Goal: Information Seeking & Learning: Learn about a topic

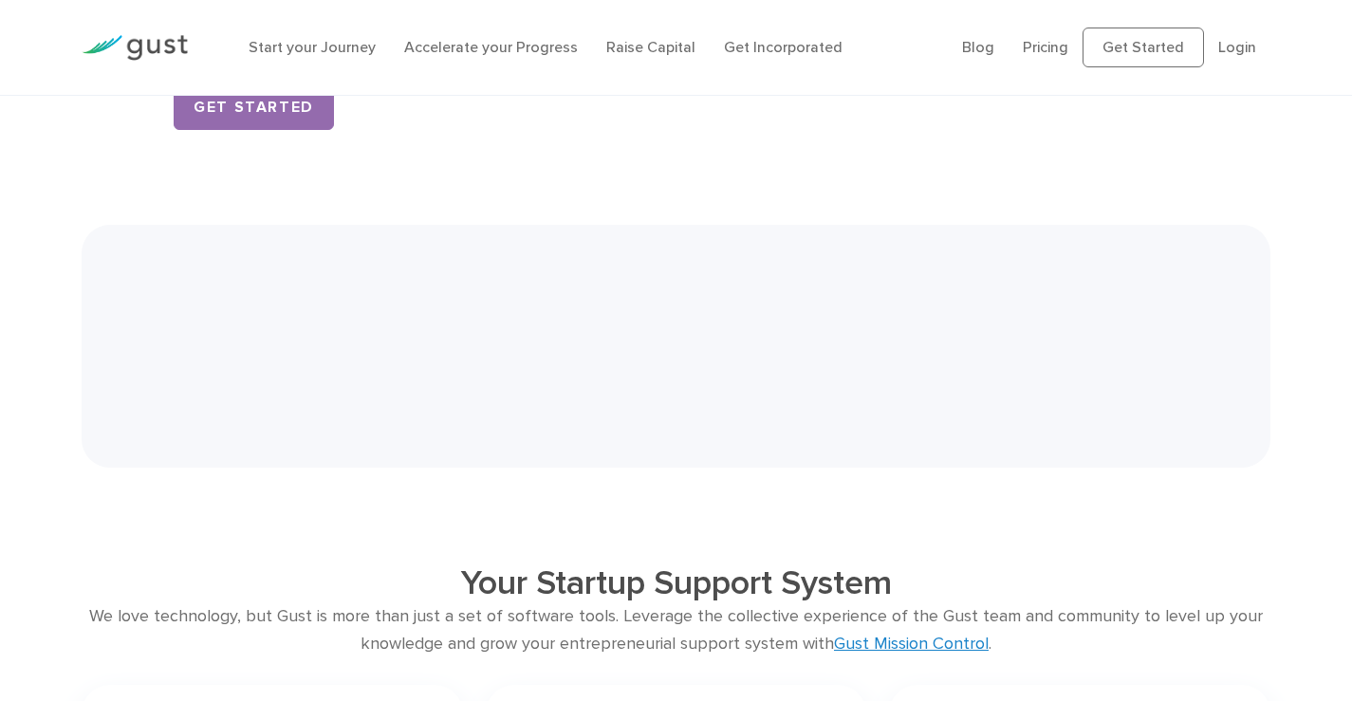
scroll to position [3227, 0]
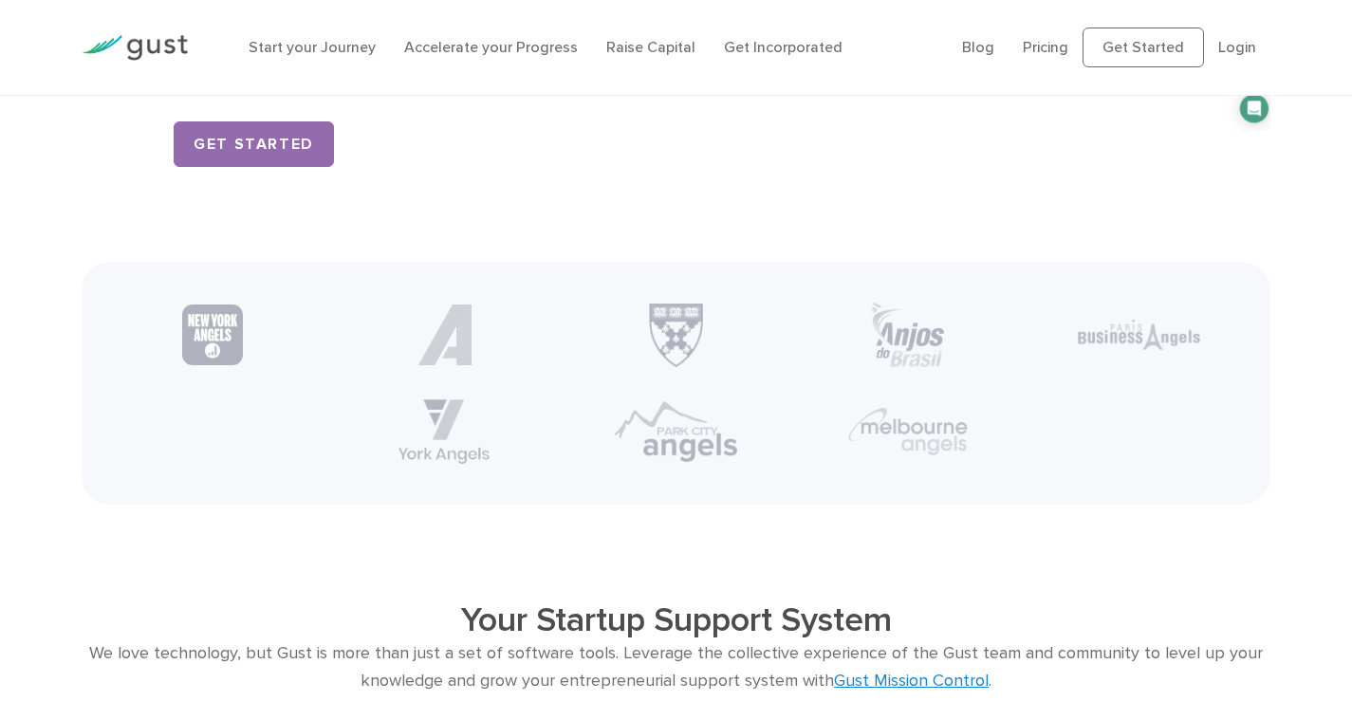
click at [143, 47] on img at bounding box center [135, 48] width 106 height 26
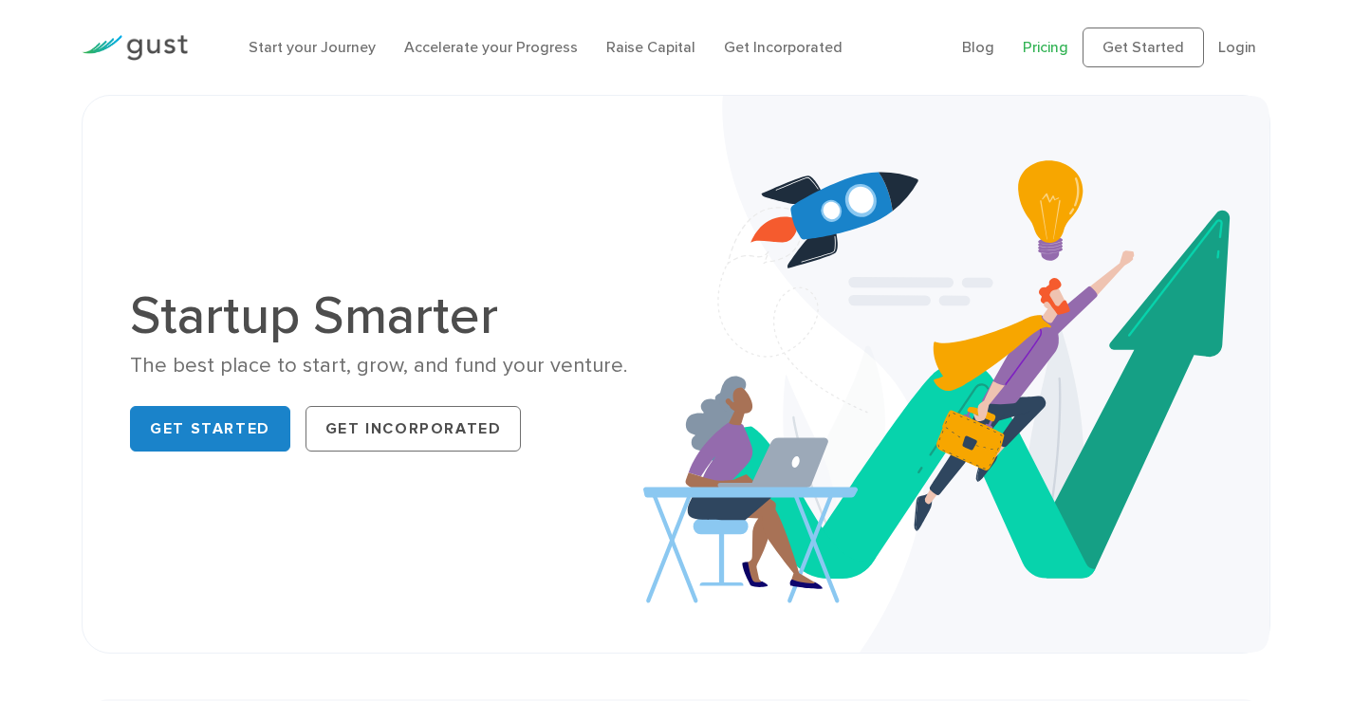
click at [1059, 46] on link "Pricing" at bounding box center [1046, 47] width 46 height 18
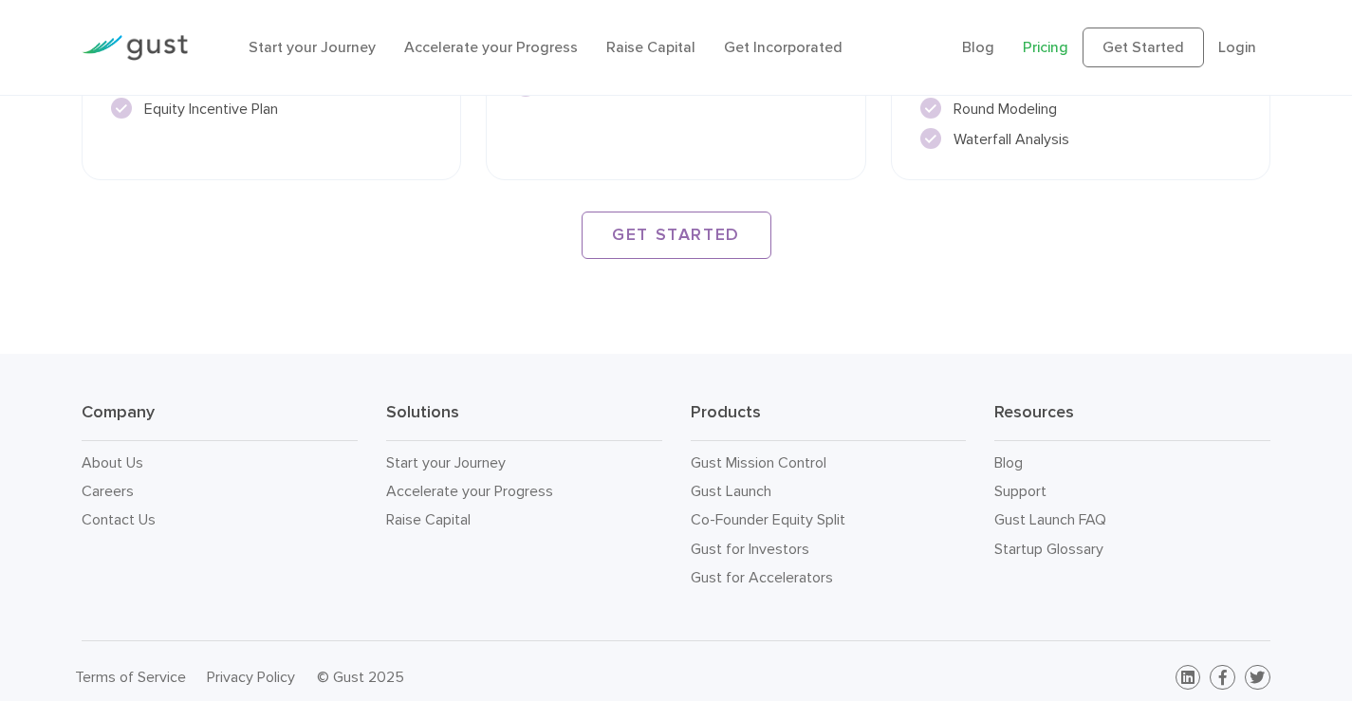
scroll to position [2879, 0]
